Goal: Download file/media

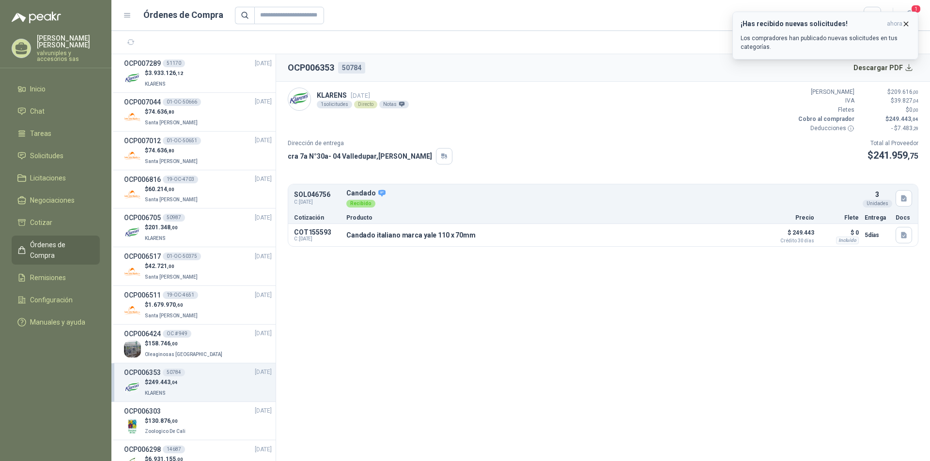
click at [907, 25] on icon "button" at bounding box center [906, 24] width 4 height 4
click at [909, 23] on icon "button" at bounding box center [906, 24] width 8 height 8
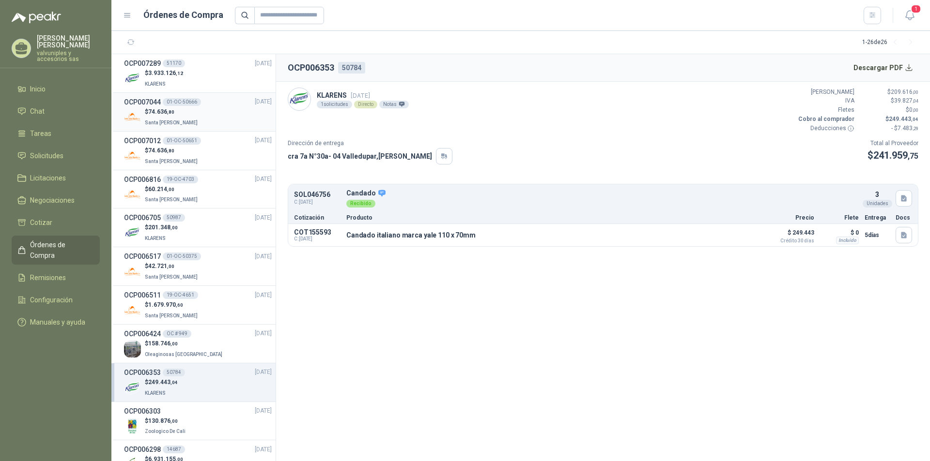
click at [146, 105] on h3 "OCP007044" at bounding box center [142, 102] width 37 height 11
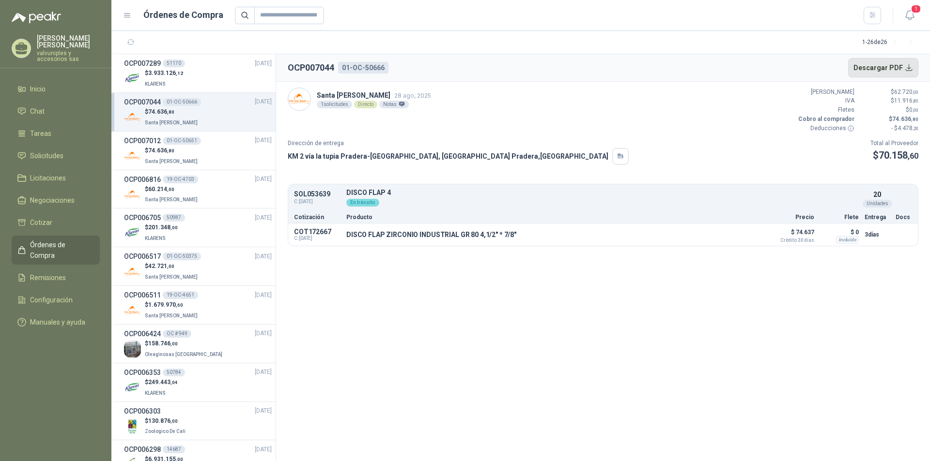
click at [885, 71] on button "Descargar PDF" at bounding box center [883, 67] width 71 height 19
click at [149, 144] on h3 "OCP007012" at bounding box center [142, 141] width 37 height 11
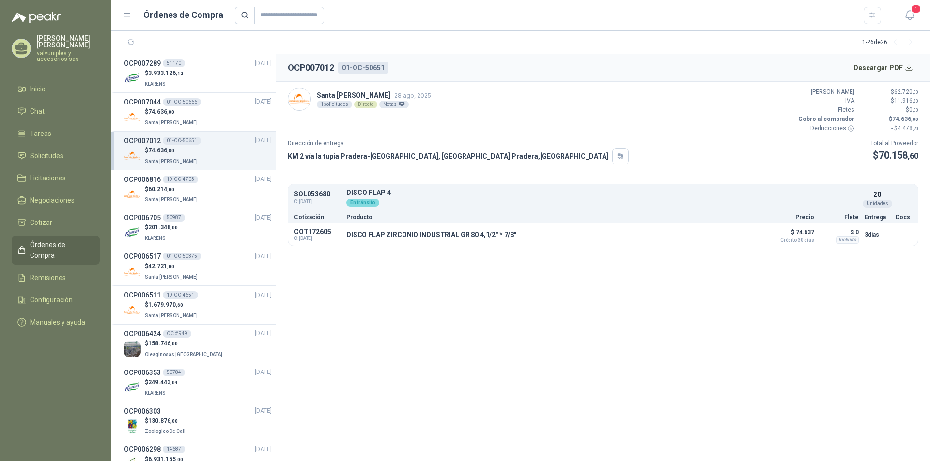
click at [161, 143] on div "OCP007012 01-OC-50651" at bounding box center [162, 141] width 77 height 11
click at [886, 68] on button "Descargar PDF" at bounding box center [883, 67] width 71 height 19
click at [55, 273] on span "Remisiones" at bounding box center [48, 278] width 36 height 11
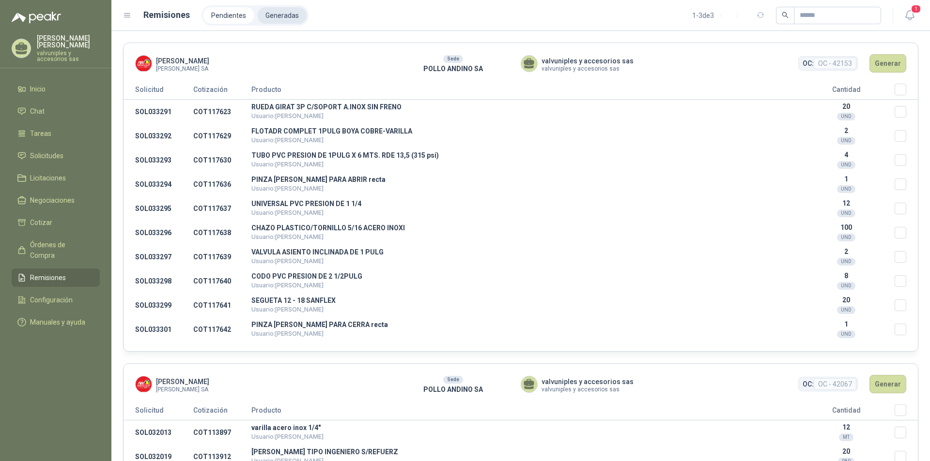
click at [275, 17] on li "Generadas" at bounding box center [282, 15] width 49 height 16
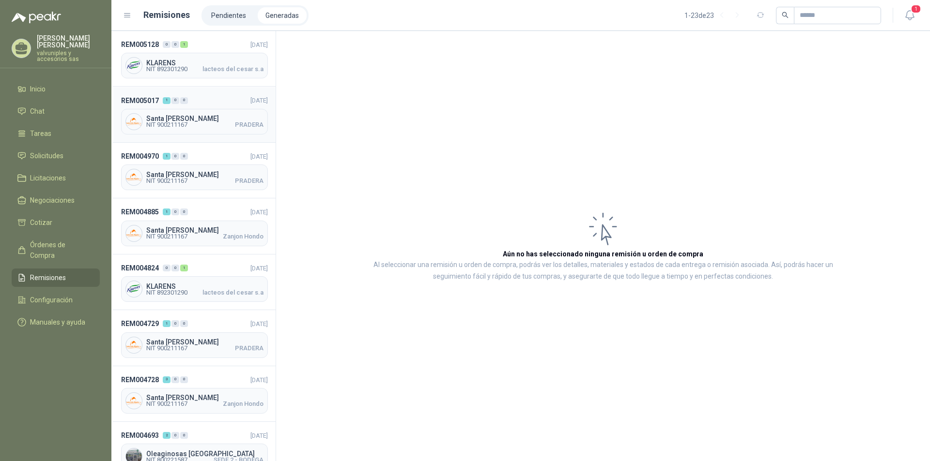
click at [141, 101] on span "REM005017" at bounding box center [140, 100] width 38 height 11
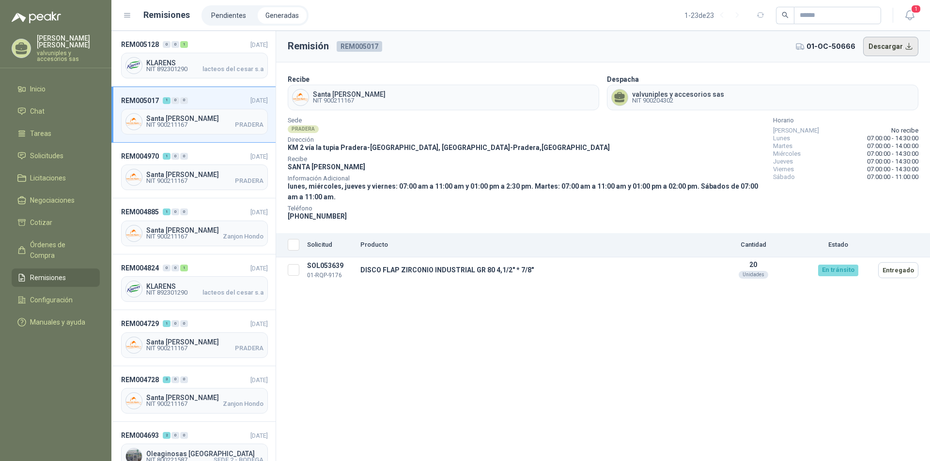
click at [880, 47] on button "Descargar" at bounding box center [891, 46] width 56 height 19
click at [165, 174] on span "Santa [PERSON_NAME]" at bounding box center [204, 174] width 117 height 7
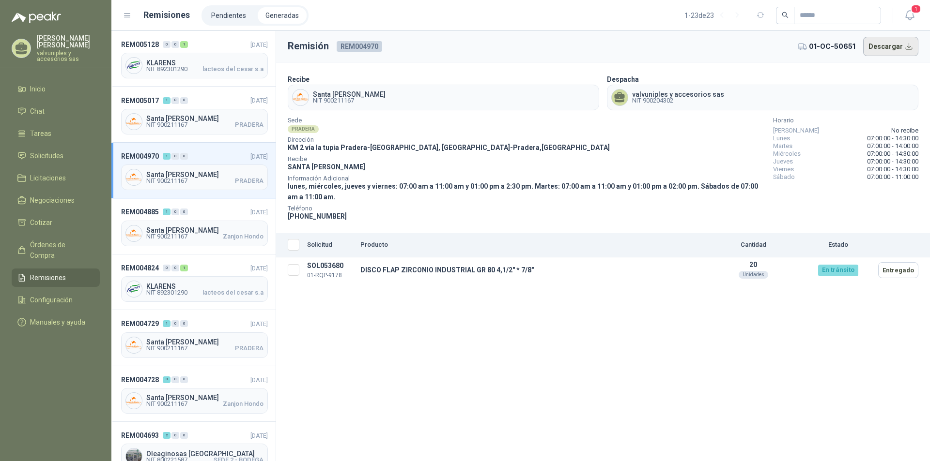
click at [879, 45] on button "Descargar" at bounding box center [891, 46] width 56 height 19
click at [916, 11] on span "1" at bounding box center [915, 8] width 11 height 9
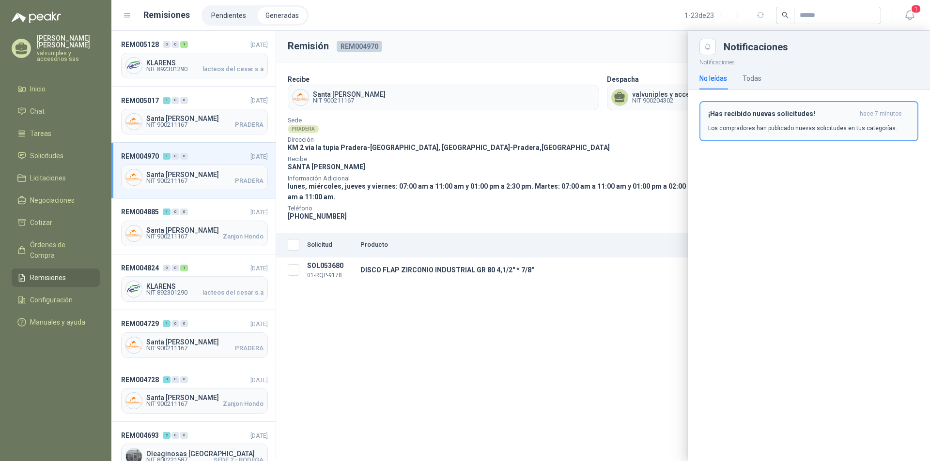
click at [798, 115] on h3 "¡Has recibido nuevas solicitudes!" at bounding box center [782, 114] width 148 height 8
